Goal: Task Accomplishment & Management: Manage account settings

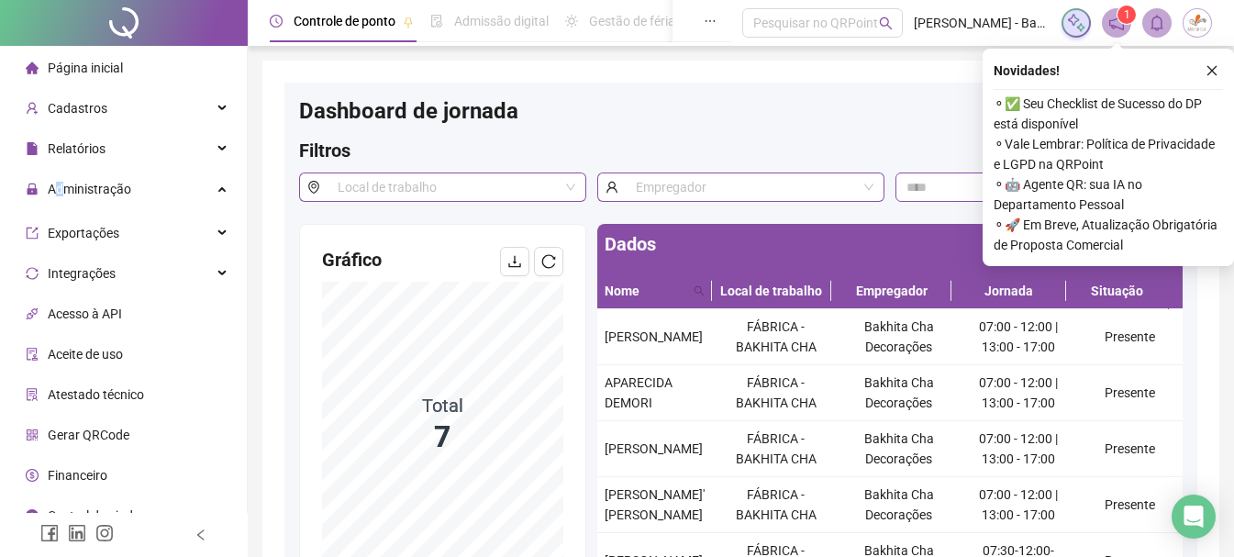
scroll to position [67, 0]
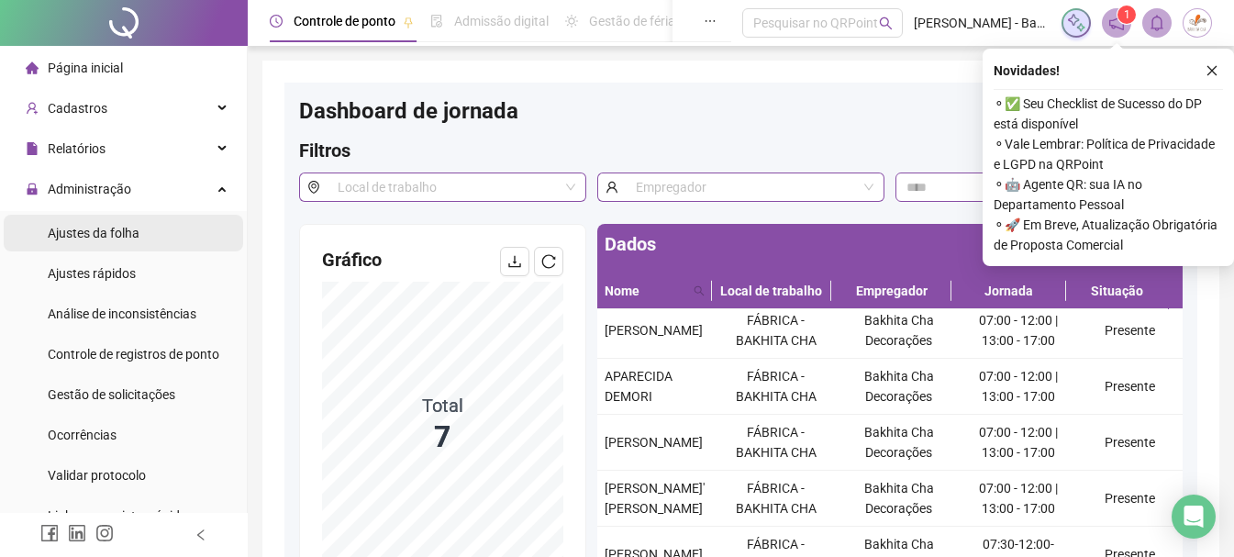
click at [94, 238] on span "Ajustes da folha" at bounding box center [94, 233] width 92 height 15
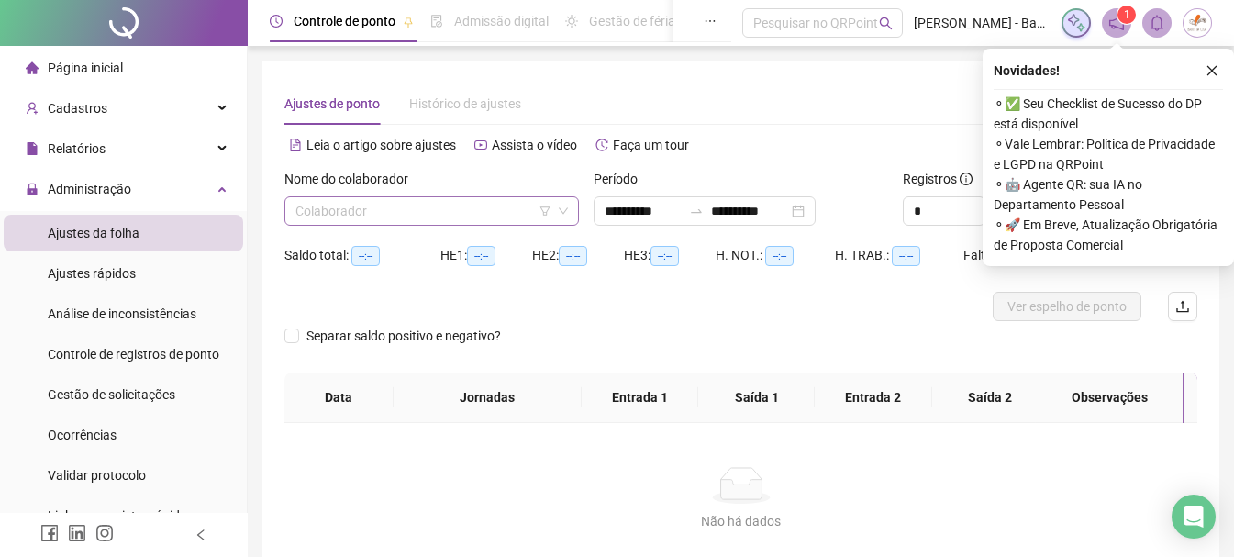
click at [478, 218] on input "search" at bounding box center [423, 211] width 256 height 28
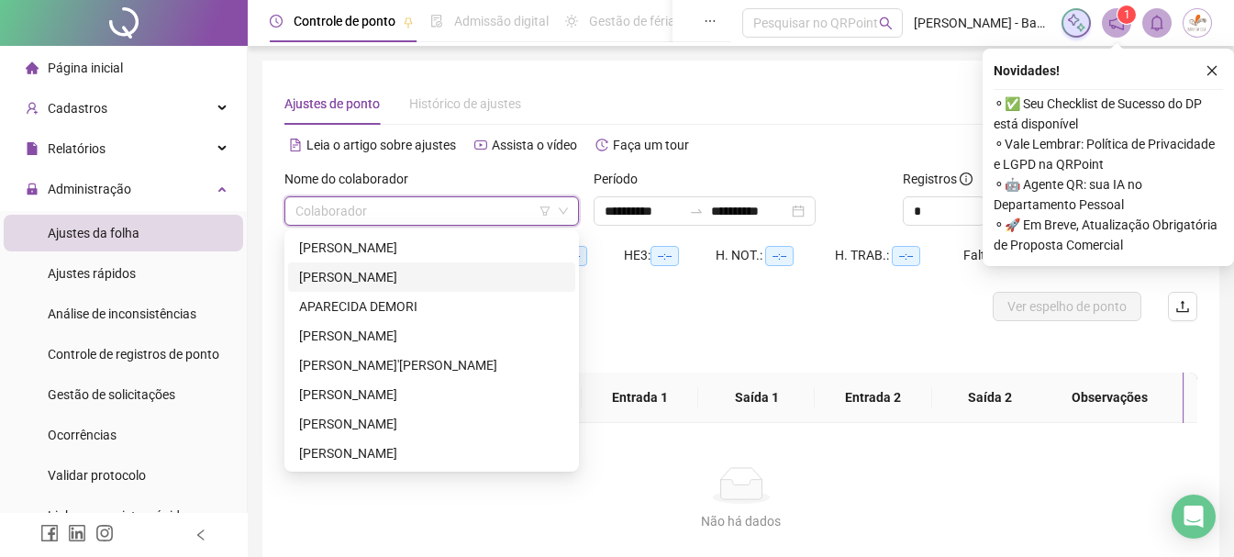
type input "**********"
click at [370, 277] on div "[PERSON_NAME]" at bounding box center [431, 277] width 265 height 20
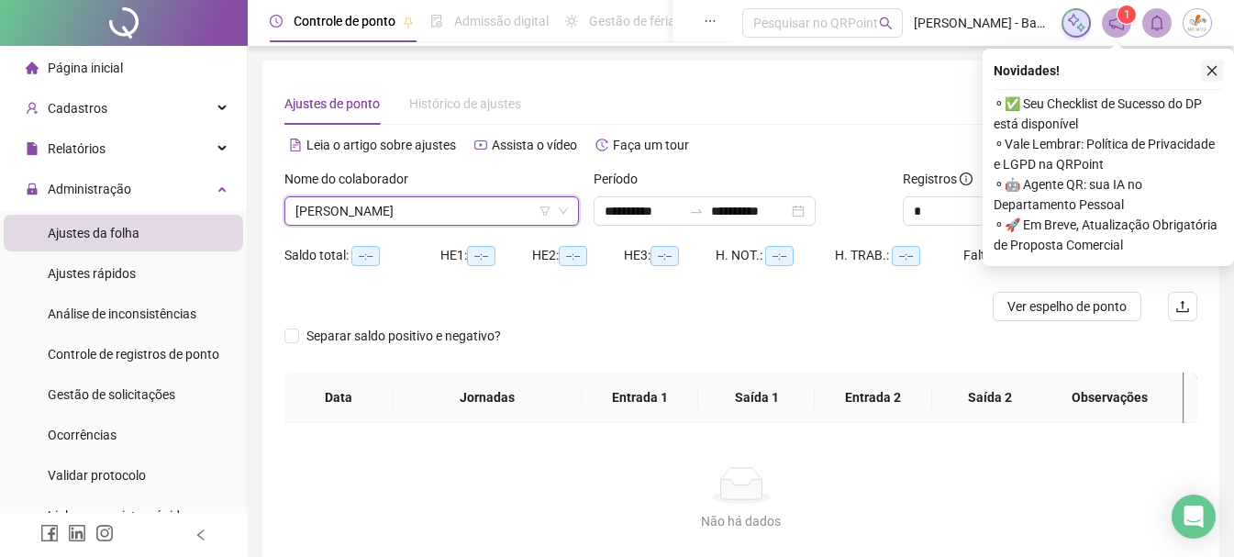
click at [1211, 75] on icon "close" at bounding box center [1211, 70] width 13 height 13
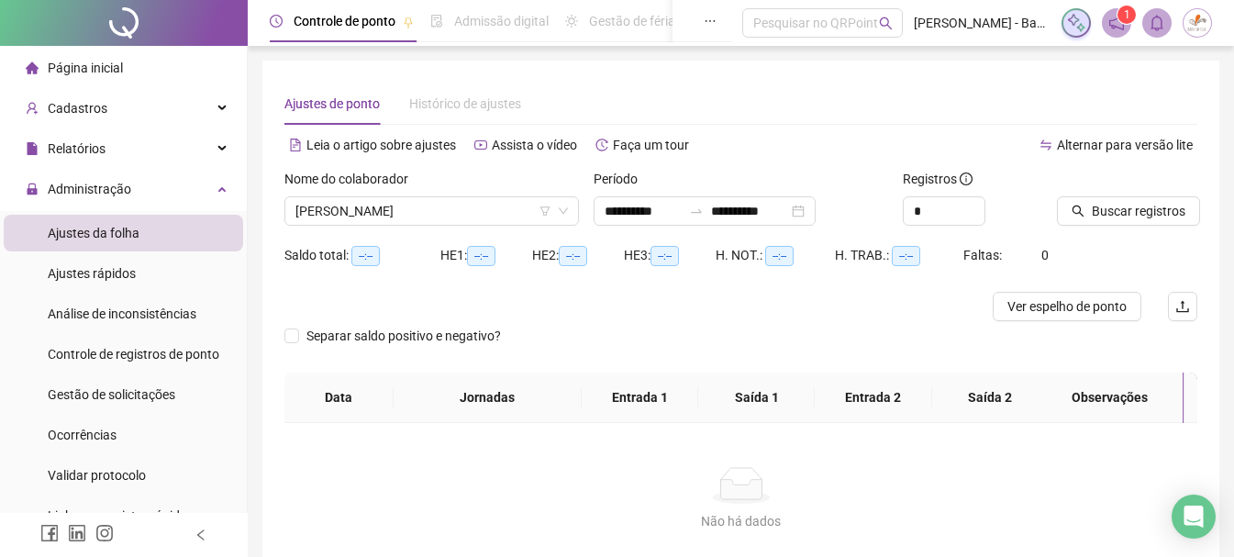
click at [1099, 230] on div "Buscar registros" at bounding box center [1126, 205] width 155 height 72
click at [1109, 219] on span "Buscar registros" at bounding box center [1138, 211] width 94 height 20
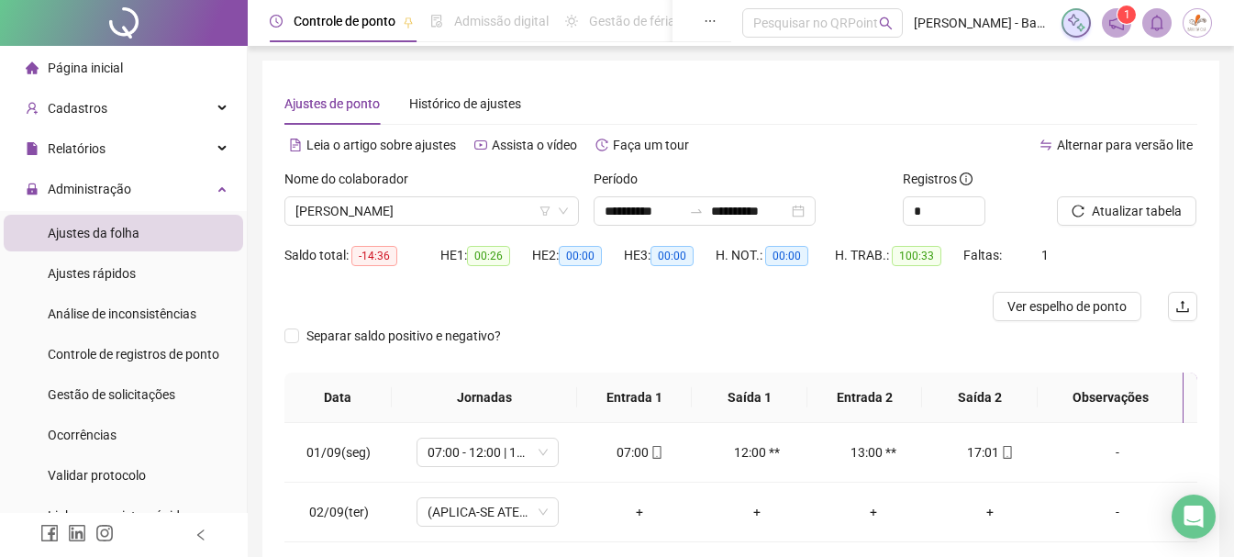
click at [448, 338] on span "Separar saldo positivo e negativo?" at bounding box center [403, 336] width 209 height 20
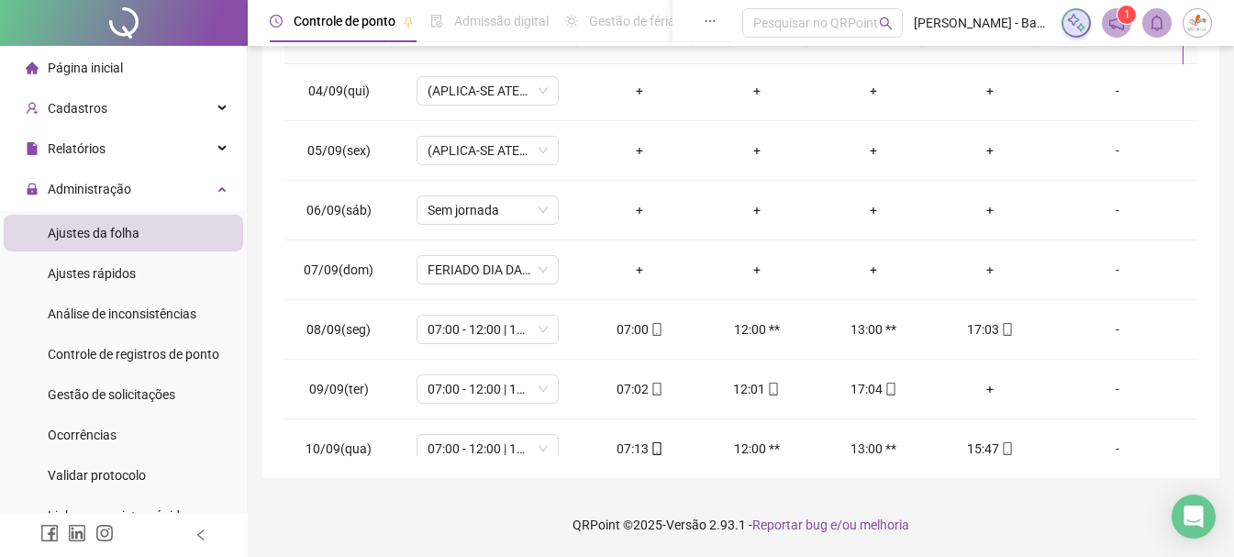
scroll to position [367, 0]
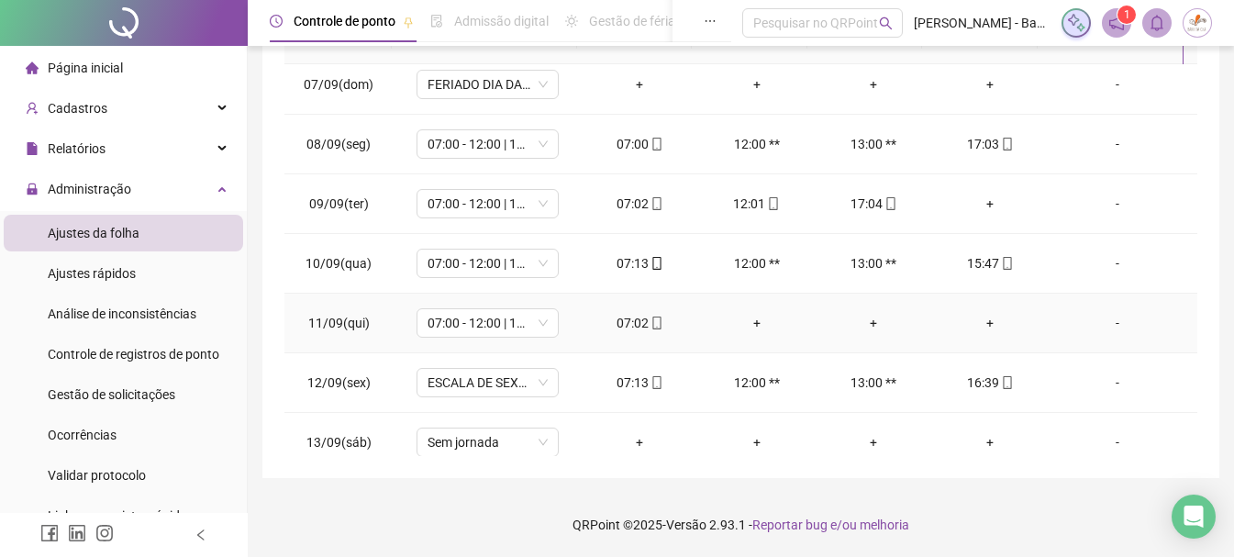
click at [984, 326] on div "+" at bounding box center [990, 323] width 87 height 20
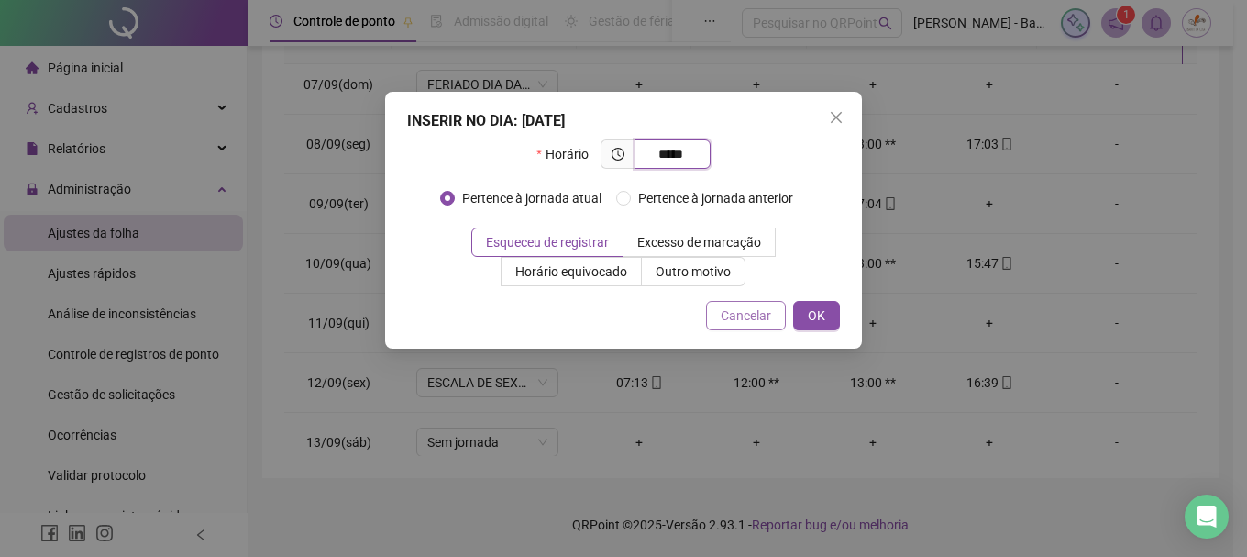
type input "*****"
click at [751, 316] on span "Cancelar" at bounding box center [746, 315] width 50 height 20
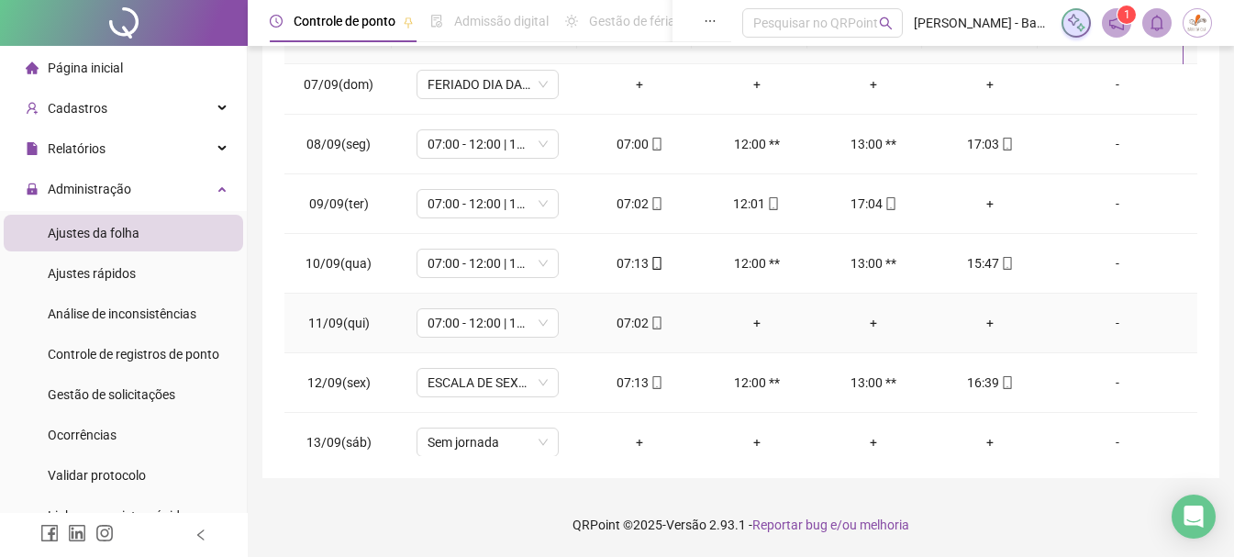
click at [977, 324] on div "+" at bounding box center [990, 323] width 87 height 20
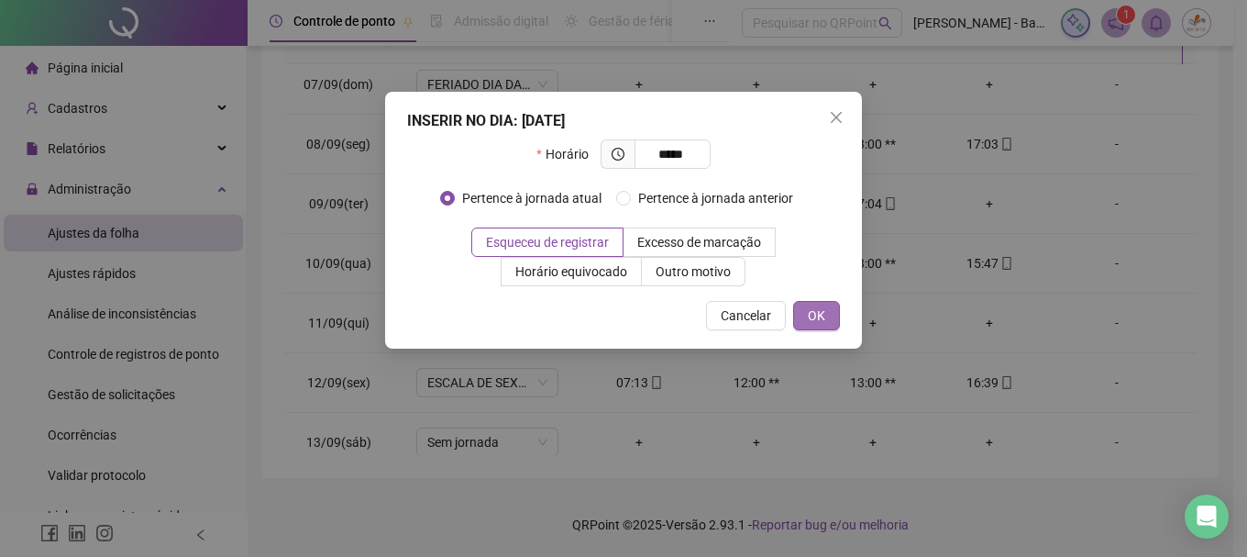
type input "*****"
click at [807, 304] on button "OK" at bounding box center [816, 315] width 47 height 29
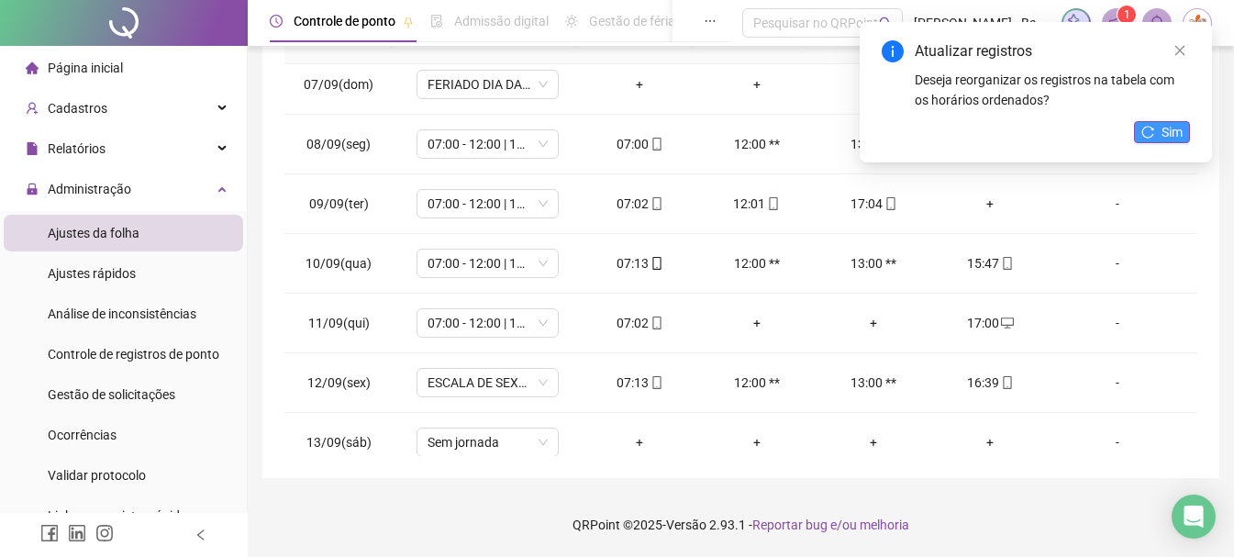
click at [1159, 132] on button "Sim" at bounding box center [1162, 132] width 56 height 22
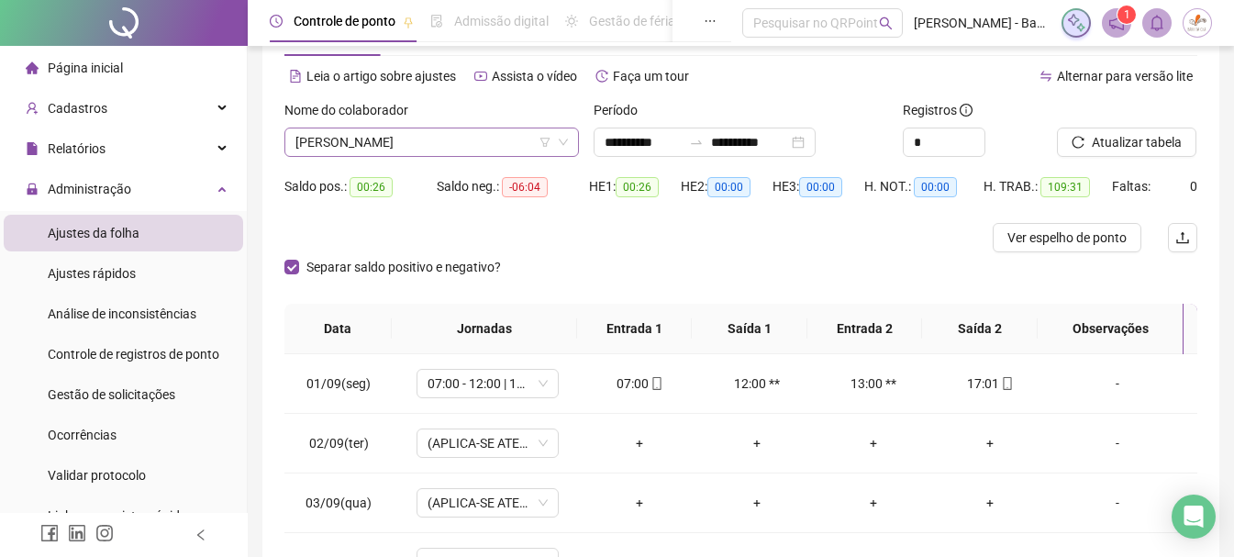
scroll to position [0, 0]
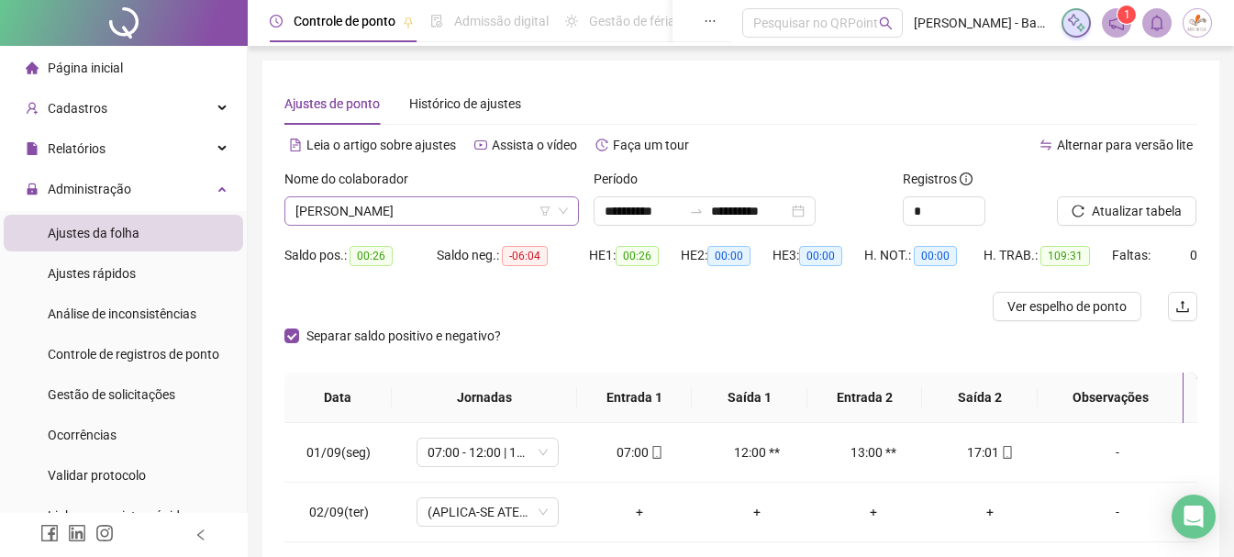
click at [499, 220] on span "[PERSON_NAME]" at bounding box center [431, 211] width 272 height 28
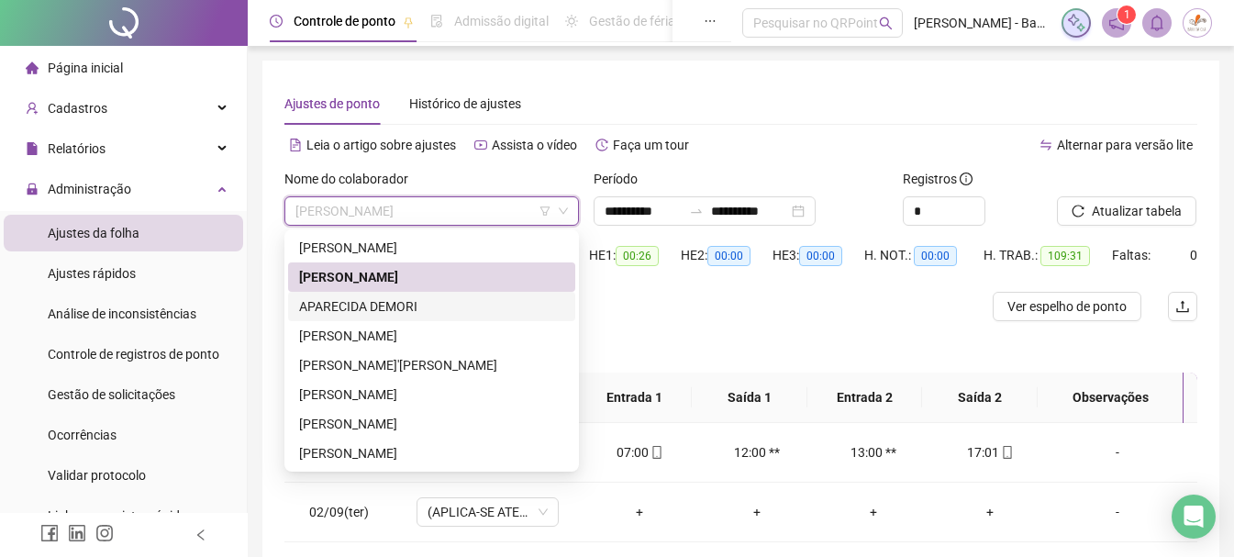
click at [392, 316] on div "APARECIDA DEMORI" at bounding box center [431, 306] width 287 height 29
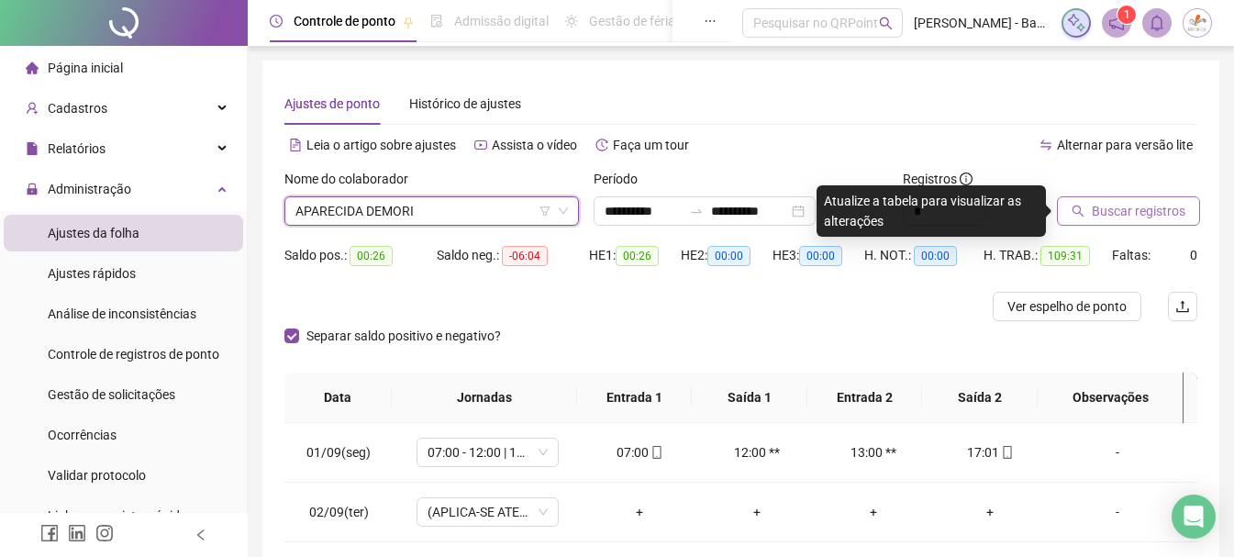
click at [1102, 203] on span "Buscar registros" at bounding box center [1138, 211] width 94 height 20
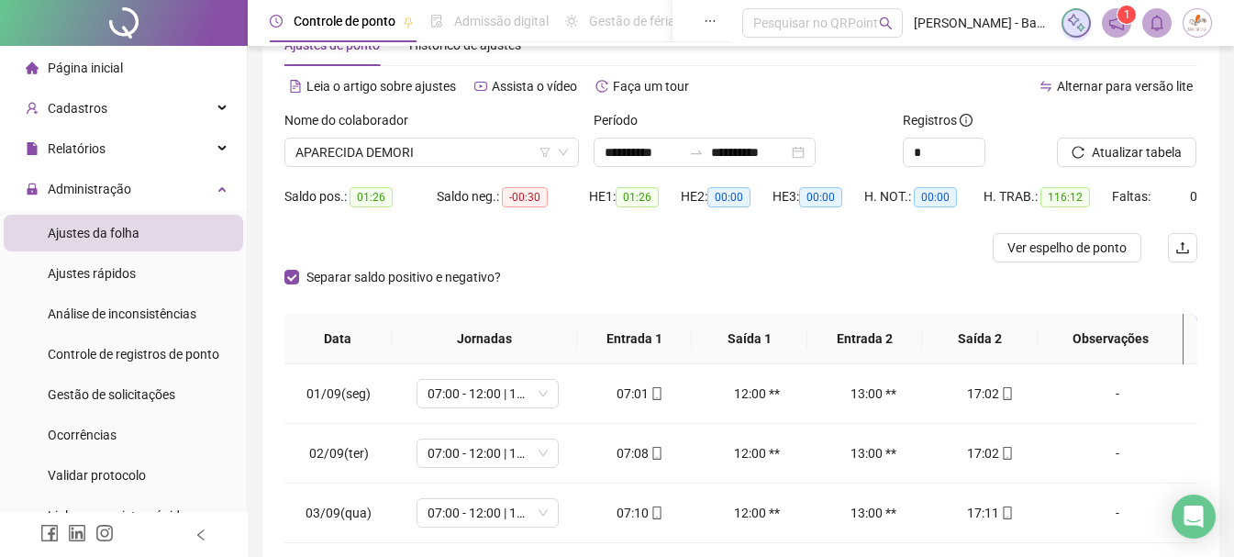
scroll to position [92, 0]
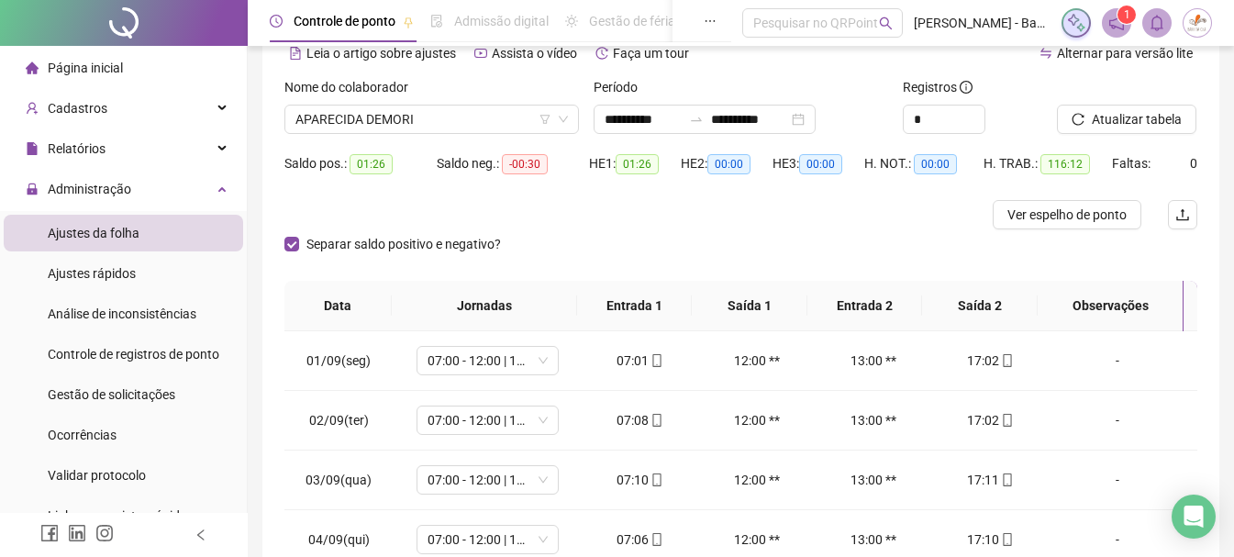
click at [447, 138] on div "Nome do colaborador APARECIDA DEMORI" at bounding box center [431, 113] width 309 height 72
click at [449, 127] on span "APARECIDA DEMORI" at bounding box center [431, 119] width 272 height 28
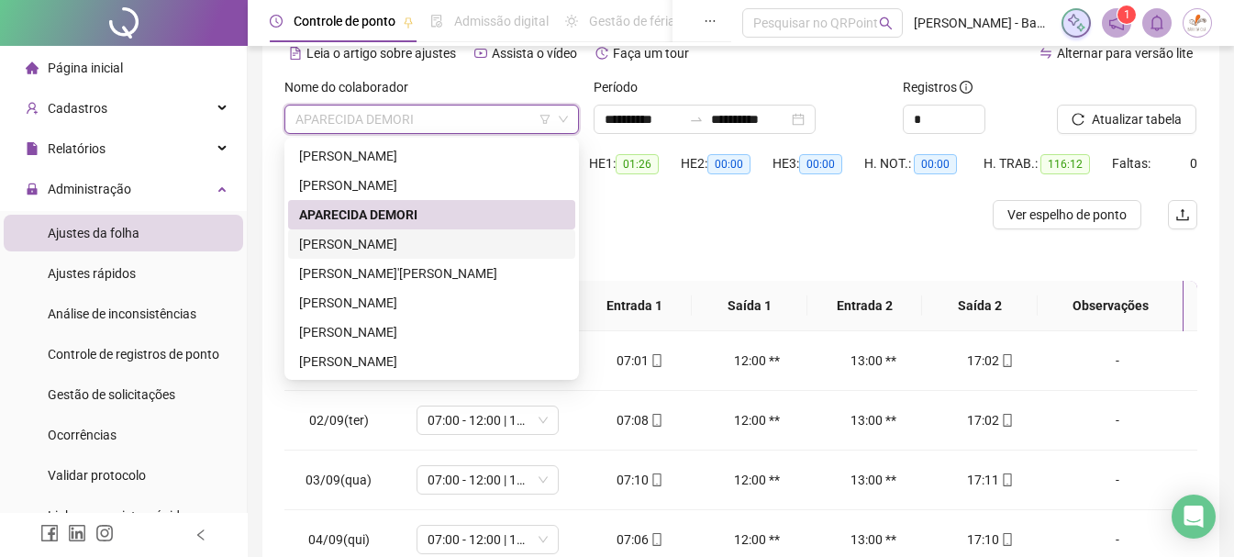
click at [404, 240] on div "[PERSON_NAME]" at bounding box center [431, 244] width 265 height 20
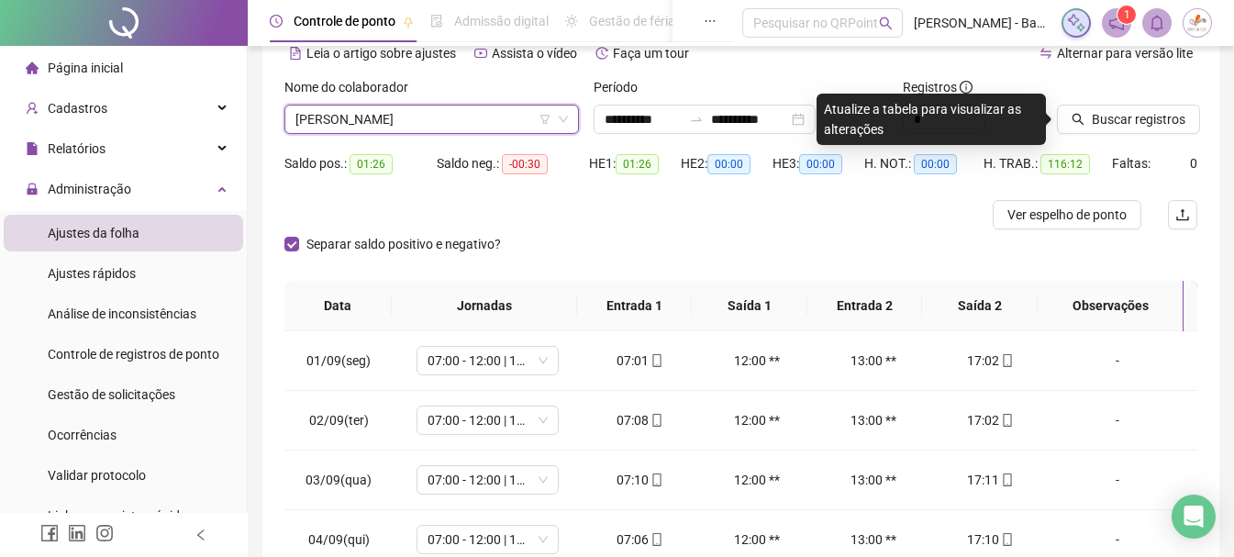
click at [731, 231] on div "Separar saldo positivo e negativo?" at bounding box center [740, 254] width 913 height 51
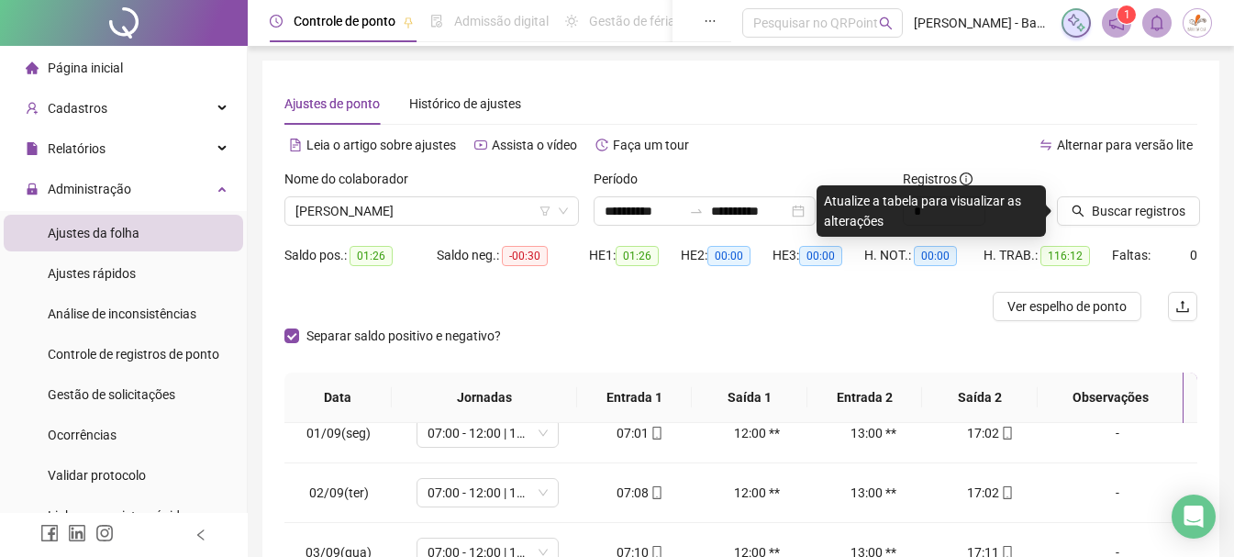
scroll to position [0, 0]
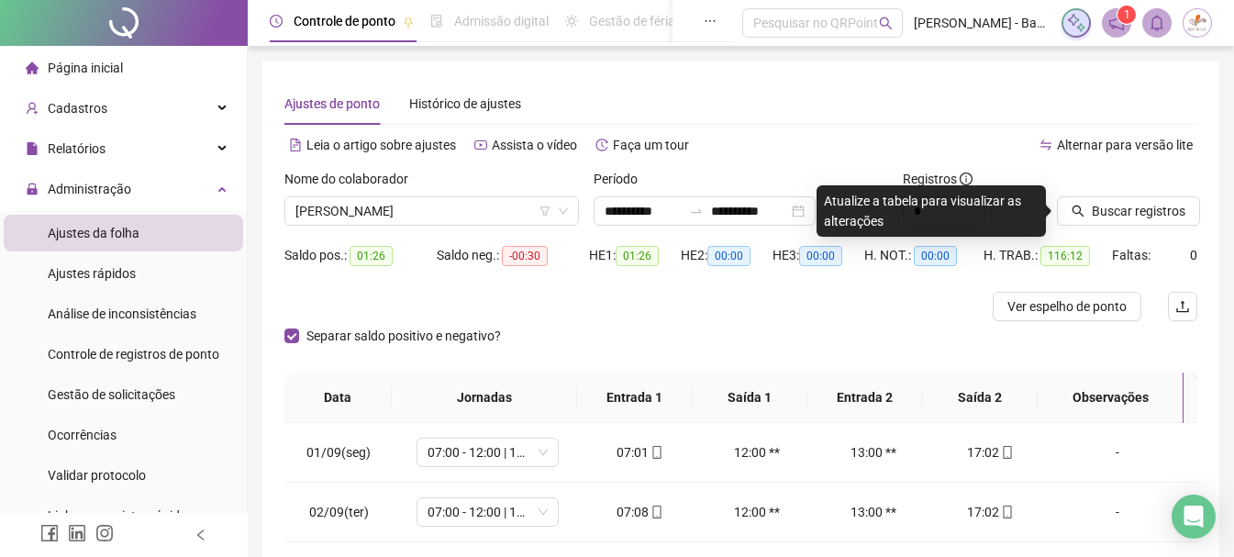
click at [629, 302] on div at bounding box center [626, 306] width 684 height 29
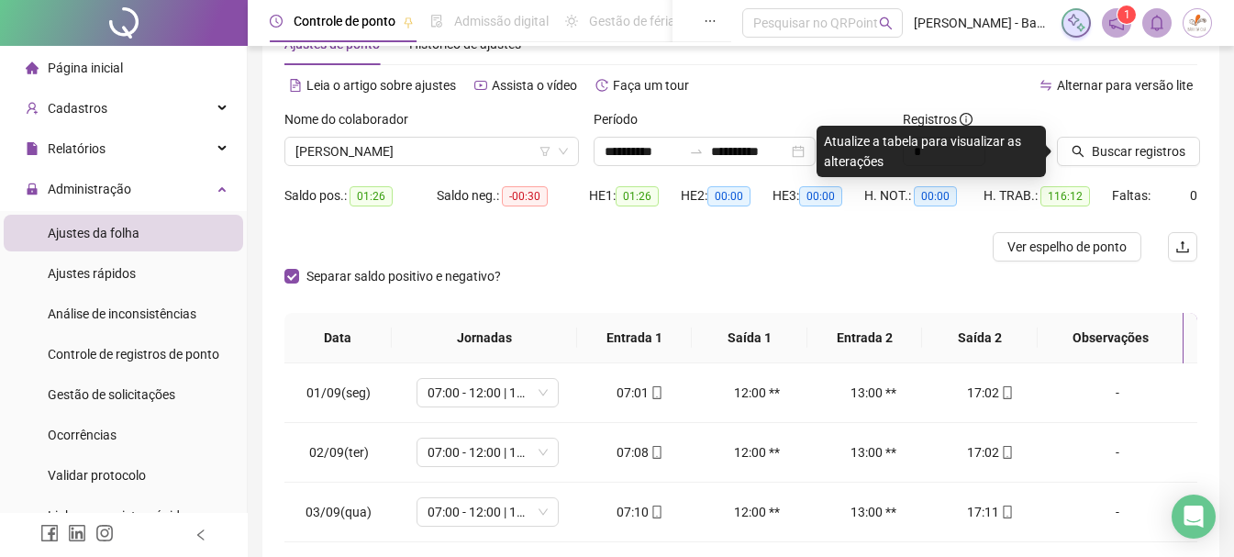
scroll to position [92, 0]
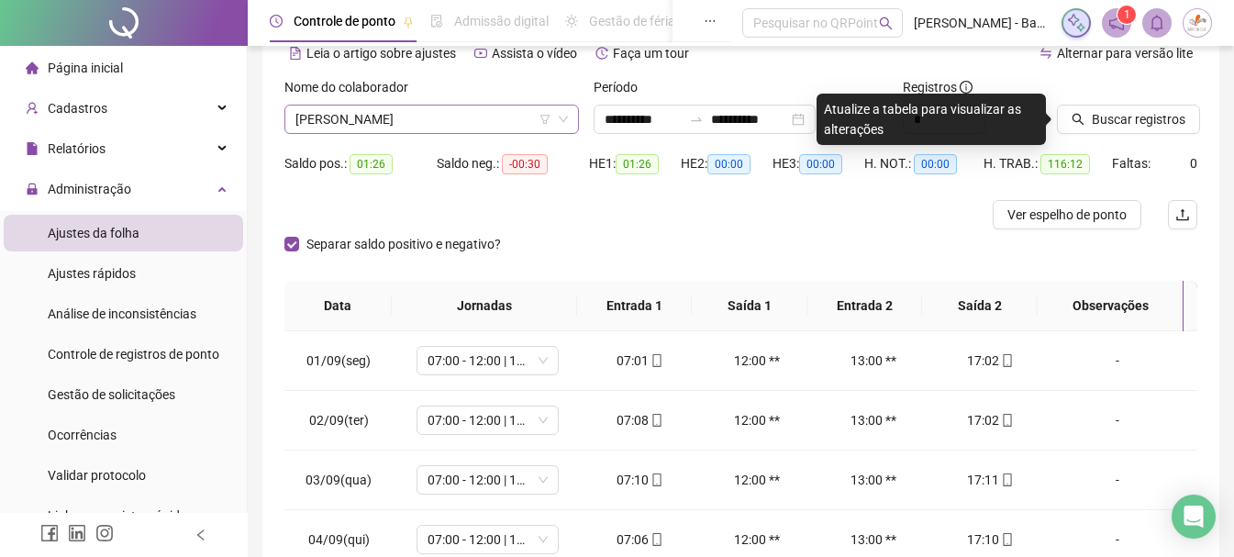
click at [496, 116] on span "[PERSON_NAME]" at bounding box center [431, 119] width 272 height 28
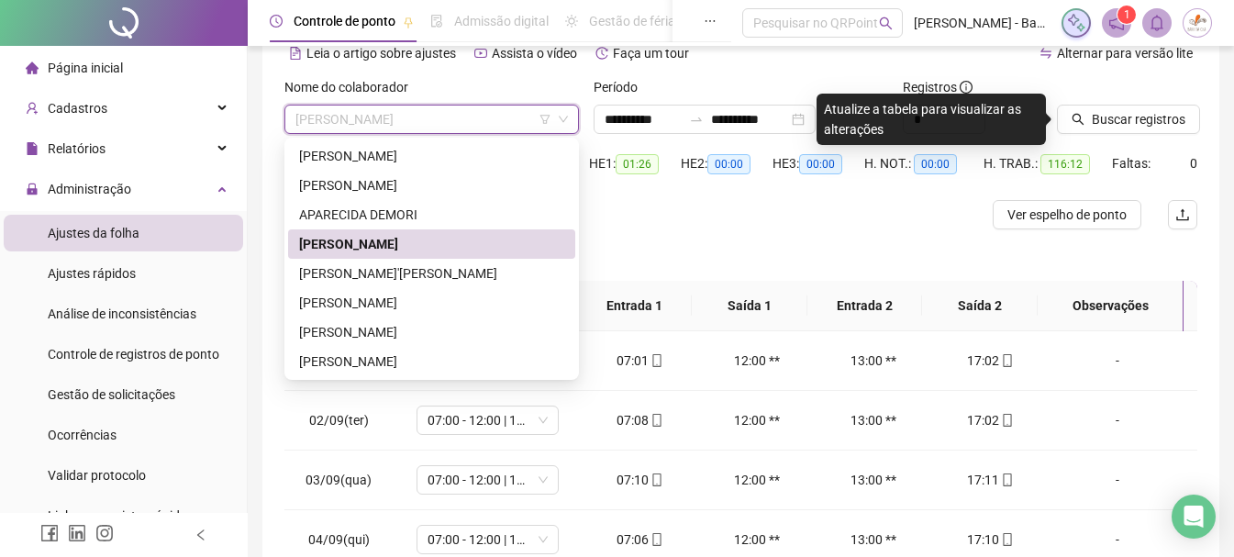
click at [851, 248] on div "Separar saldo positivo e negativo?" at bounding box center [740, 254] width 913 height 51
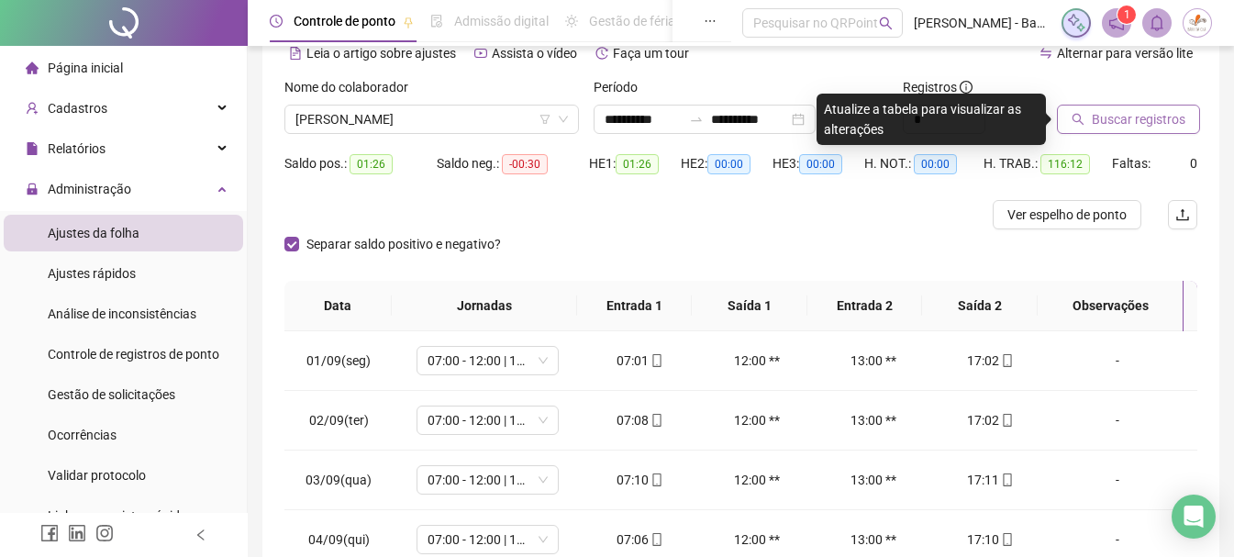
click at [1141, 126] on span "Buscar registros" at bounding box center [1138, 119] width 94 height 20
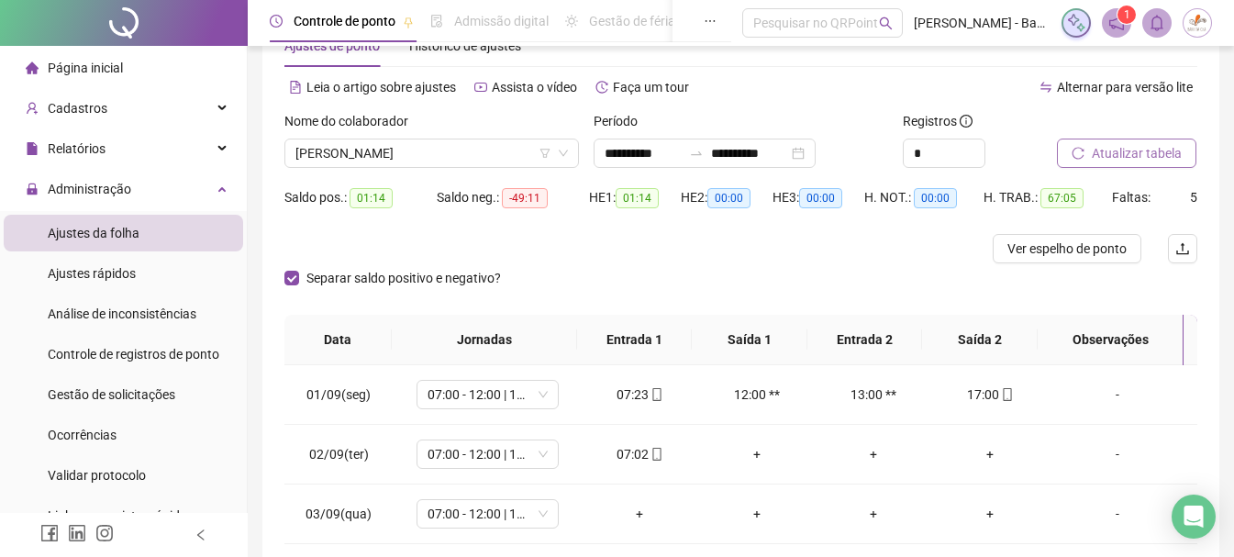
scroll to position [0, 0]
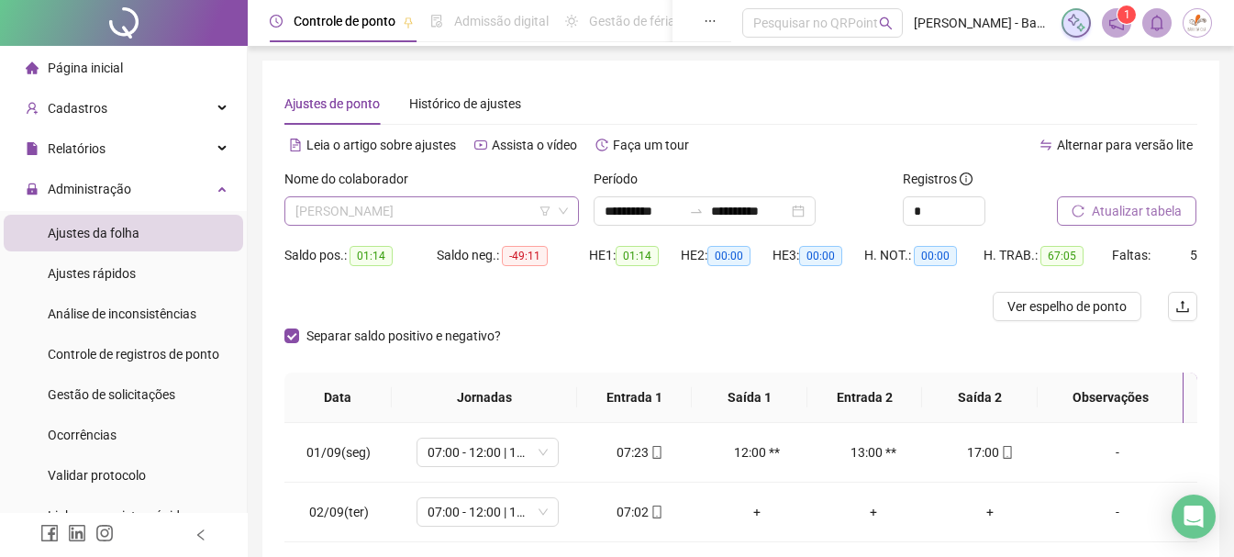
click at [426, 212] on span "[PERSON_NAME]" at bounding box center [431, 211] width 272 height 28
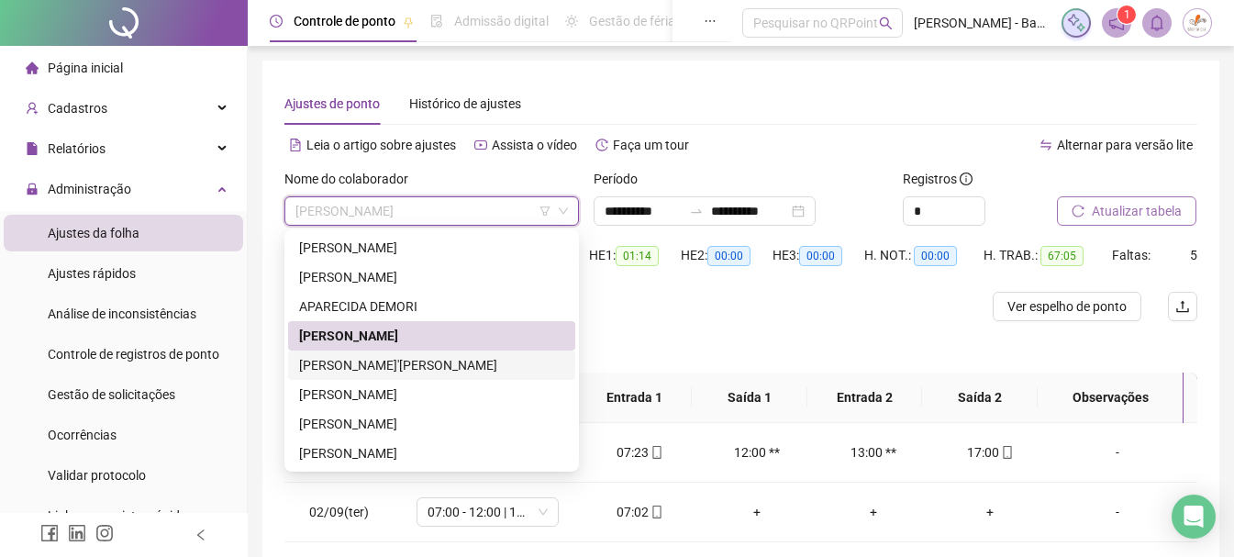
click at [484, 356] on div "[PERSON_NAME]'[PERSON_NAME]" at bounding box center [431, 365] width 265 height 20
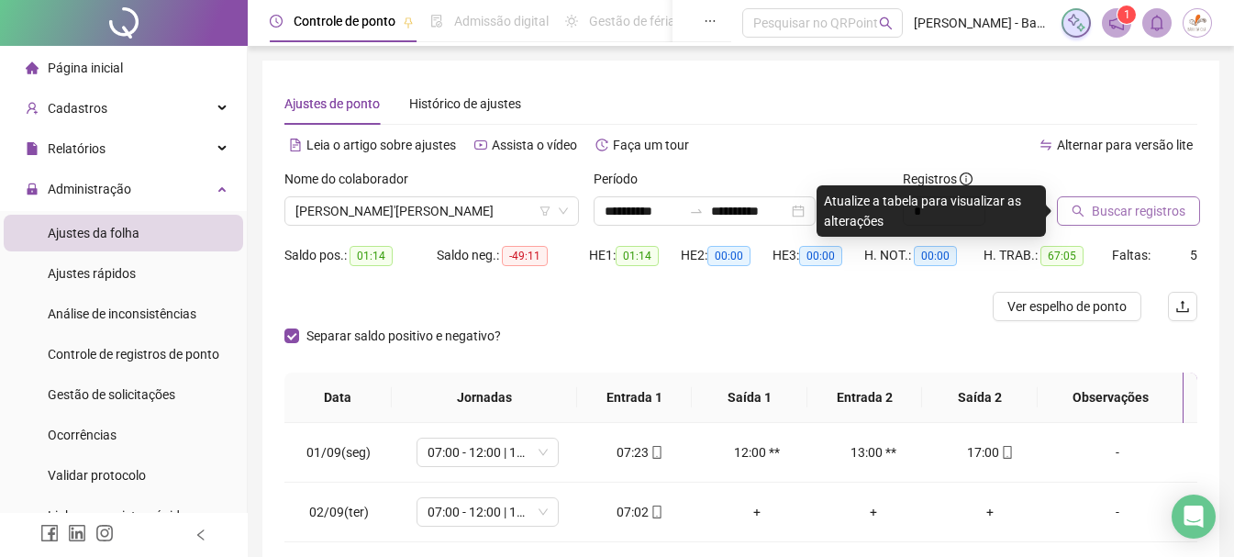
click at [1094, 216] on span "Buscar registros" at bounding box center [1138, 211] width 94 height 20
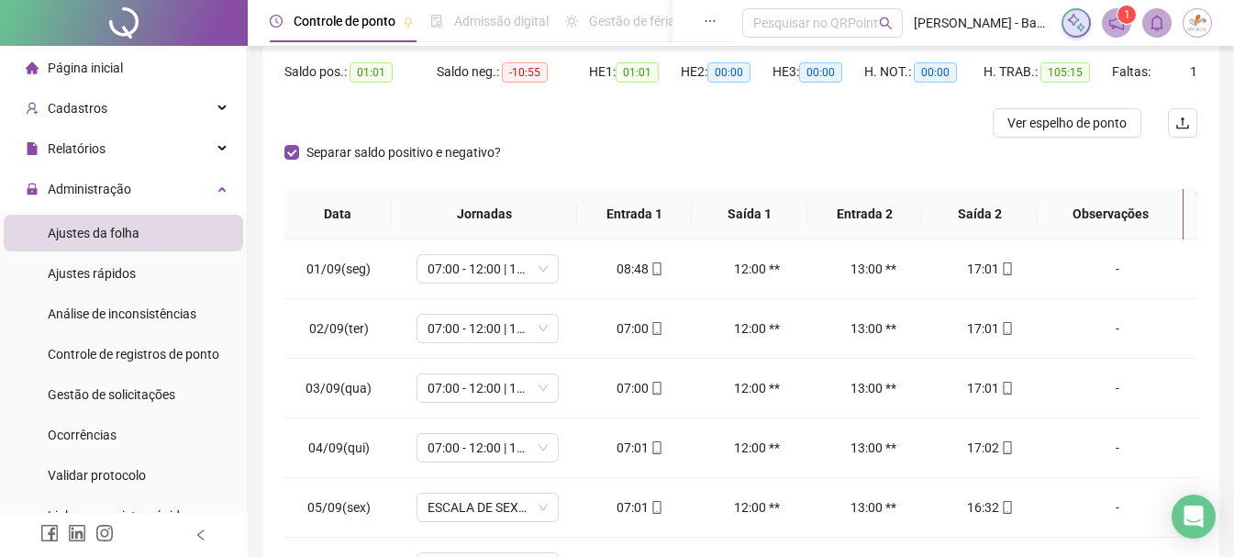
drag, startPoint x: 648, startPoint y: 66, endPoint x: 579, endPoint y: 70, distance: 69.8
click at [579, 70] on div "Saldo pos.: 01:01 Saldo neg.: -10:55 HE 1: 01:01 HE 2: 00:00 HE 3: 00:00 H. NOT…" at bounding box center [740, 82] width 913 height 51
drag, startPoint x: 537, startPoint y: 72, endPoint x: 476, endPoint y: 75, distance: 60.6
click at [476, 75] on div "Saldo neg.: -10:55" at bounding box center [513, 71] width 152 height 21
click at [681, 141] on div "Separar saldo positivo e negativo?" at bounding box center [740, 163] width 913 height 51
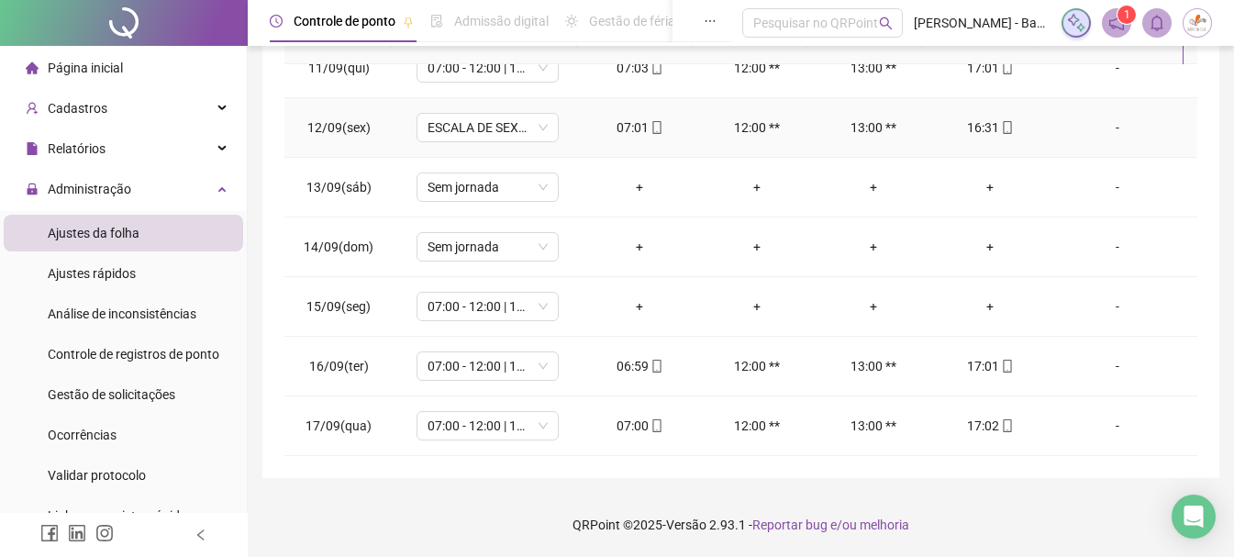
scroll to position [230, 0]
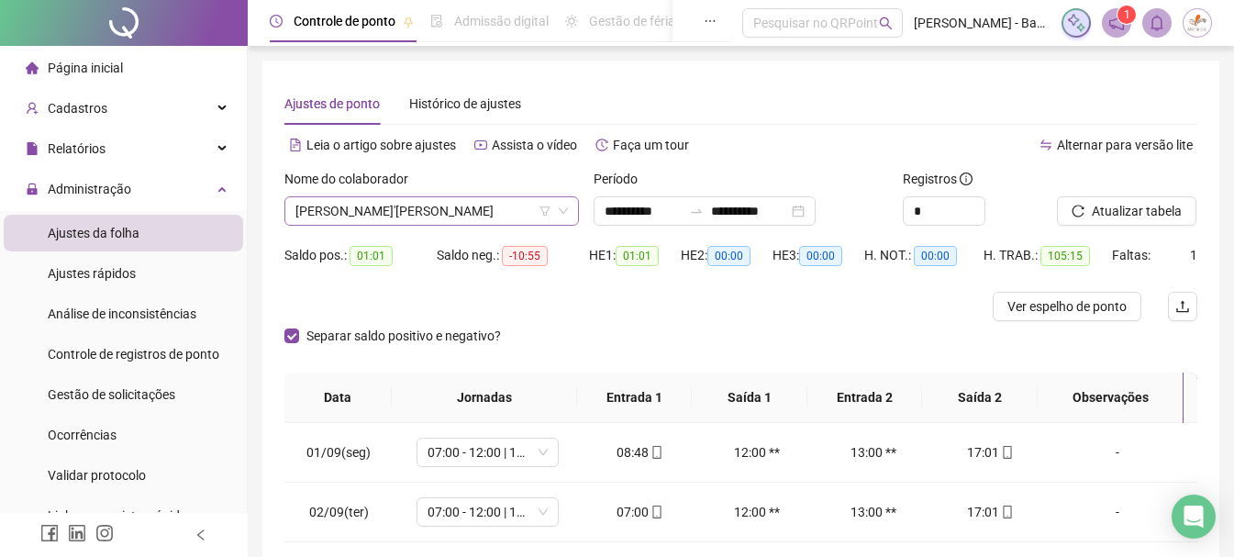
click at [527, 221] on span "[PERSON_NAME]'[PERSON_NAME]" at bounding box center [431, 211] width 272 height 28
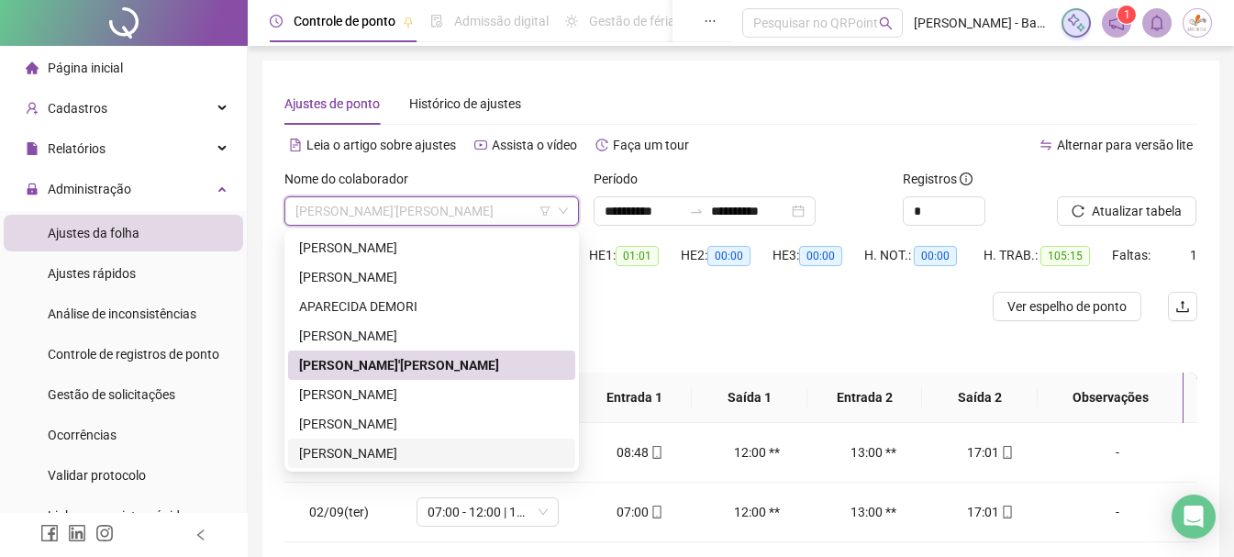
click at [342, 449] on div "[PERSON_NAME]" at bounding box center [431, 453] width 265 height 20
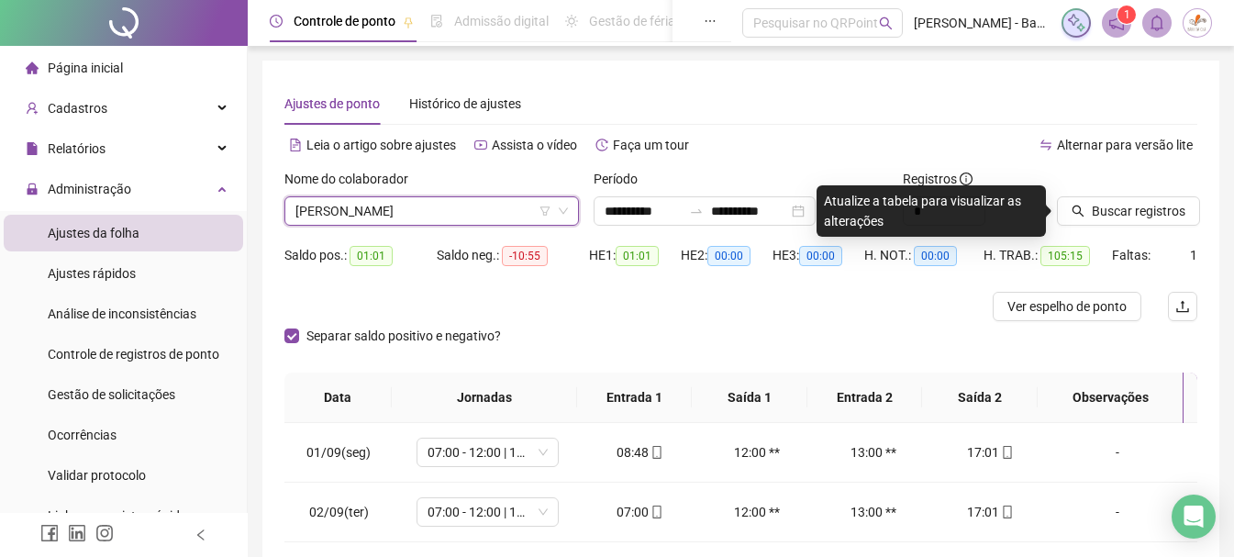
click at [1122, 194] on div at bounding box center [1104, 183] width 94 height 28
click at [1114, 207] on span "Buscar registros" at bounding box center [1138, 211] width 94 height 20
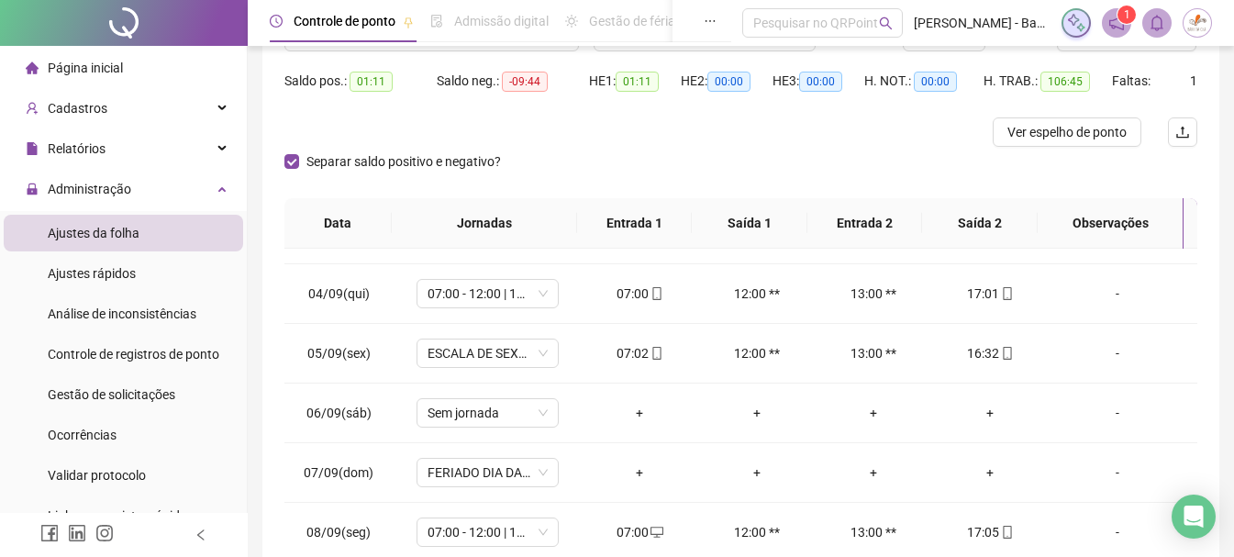
scroll to position [76, 0]
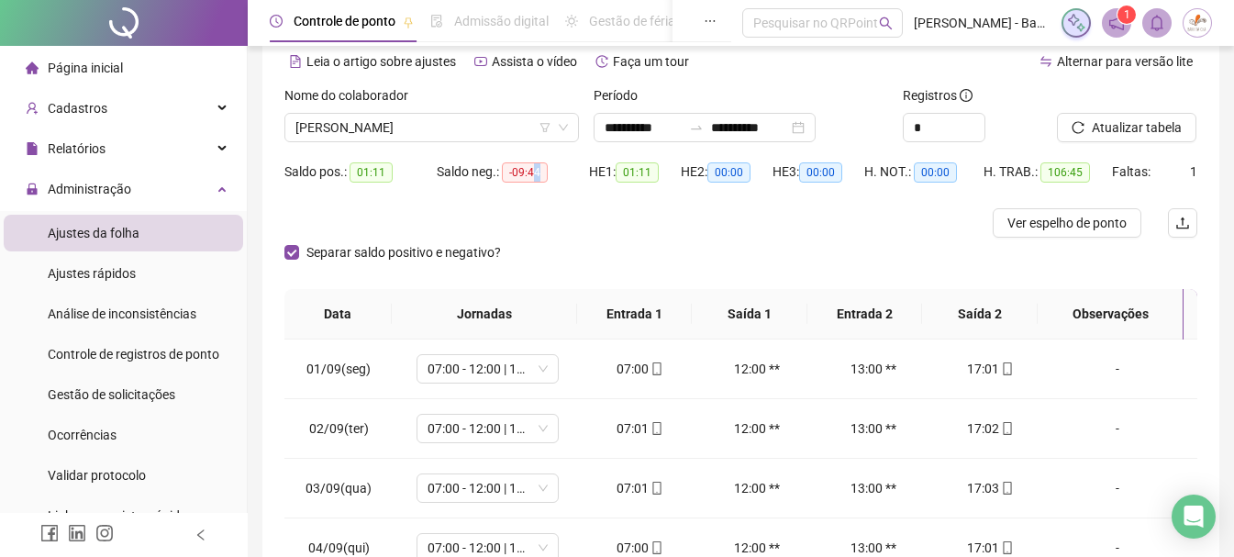
click at [543, 175] on span "-09:44" at bounding box center [525, 172] width 46 height 20
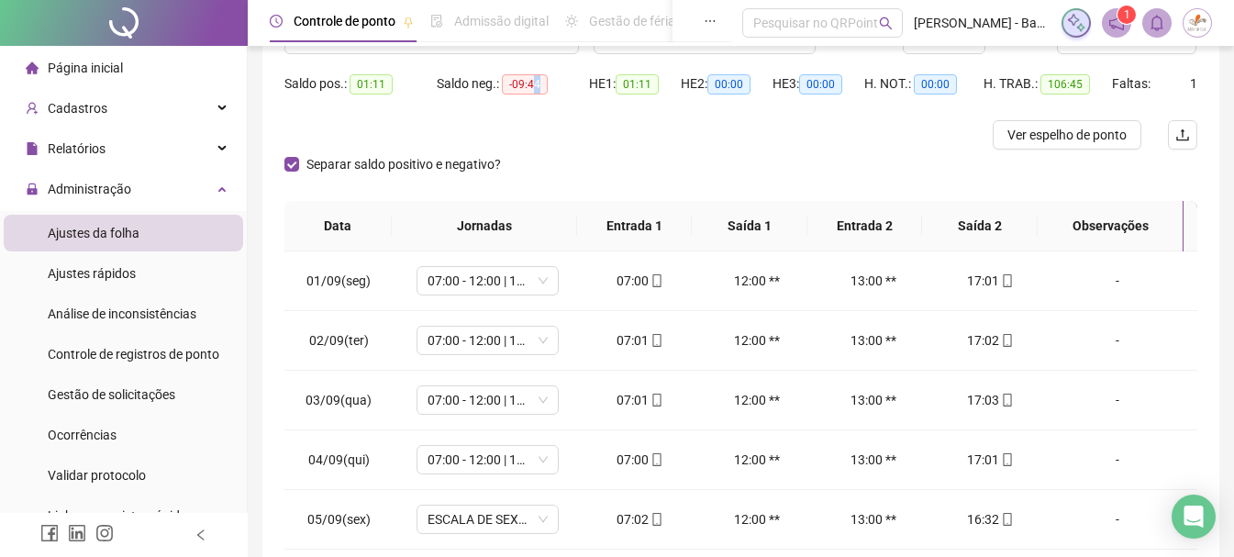
scroll to position [0, 0]
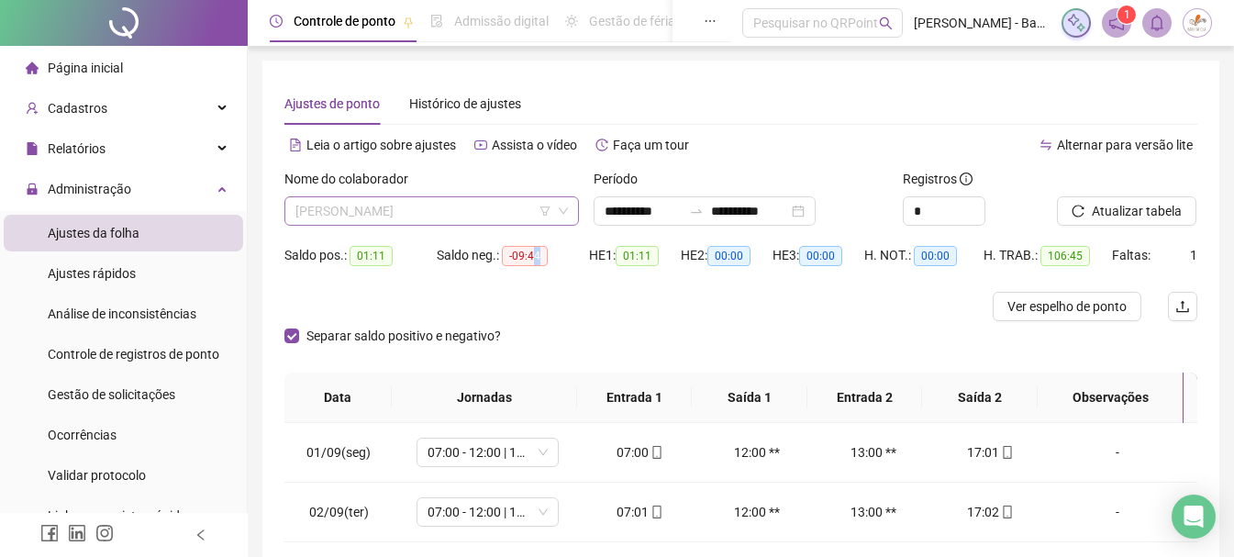
click at [416, 217] on span "[PERSON_NAME]" at bounding box center [431, 211] width 272 height 28
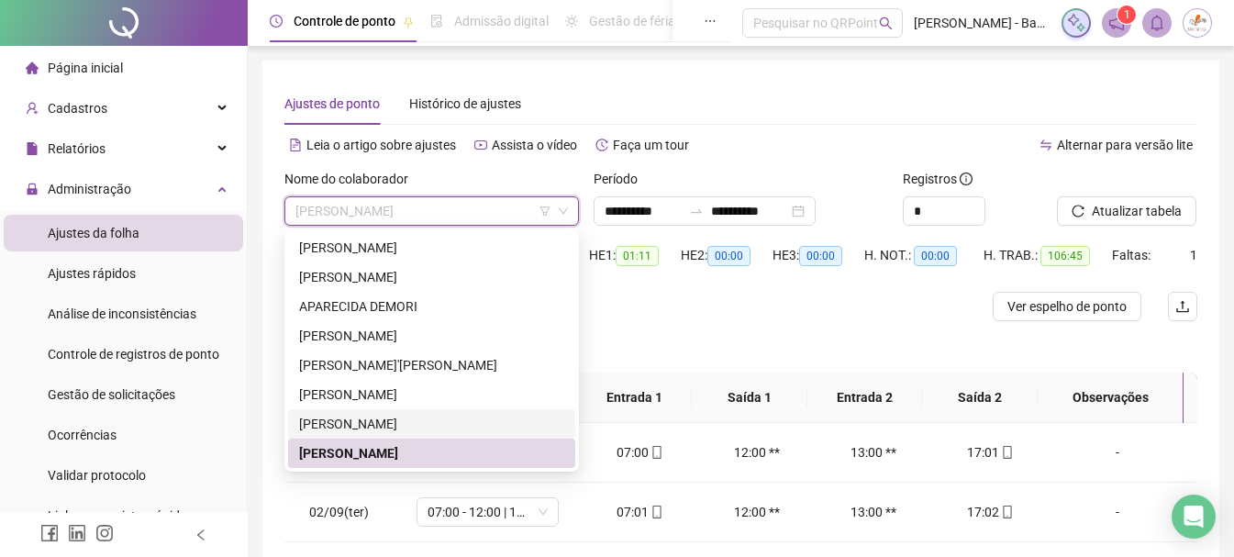
click at [322, 417] on div "[PERSON_NAME]" at bounding box center [431, 424] width 265 height 20
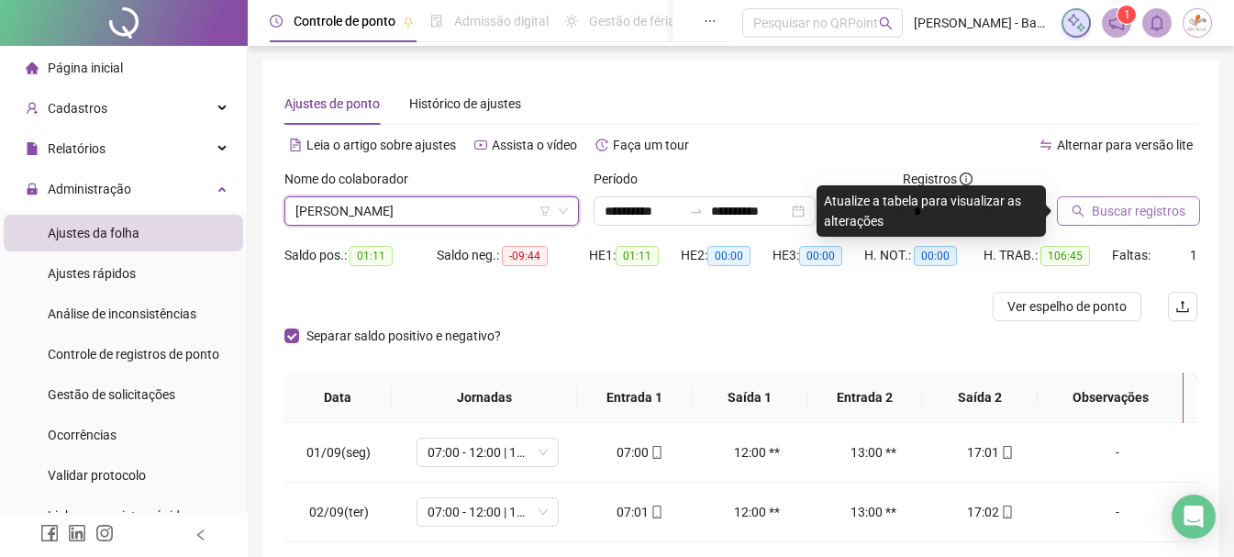
click at [1122, 208] on span "Buscar registros" at bounding box center [1138, 211] width 94 height 20
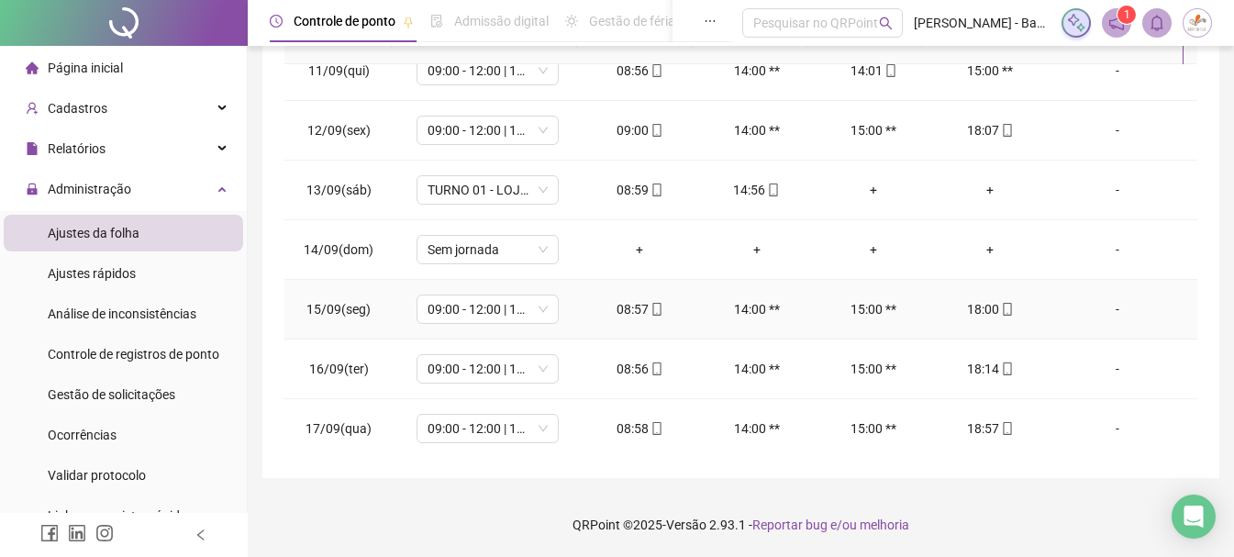
scroll to position [622, 0]
